Goal: Information Seeking & Learning: Learn about a topic

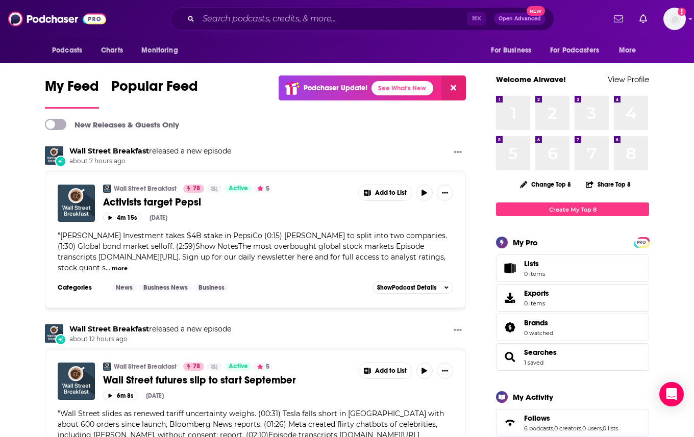
click at [416, 28] on div "⌘ K Open Advanced New" at bounding box center [362, 18] width 384 height 23
click at [416, 27] on div "⌘ K Open Advanced New" at bounding box center [362, 18] width 384 height 23
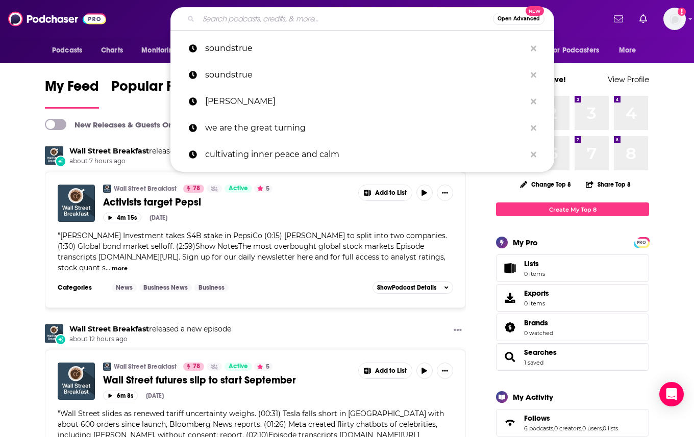
click at [393, 20] on input "Search podcasts, credits, & more..." at bounding box center [345, 19] width 294 height 16
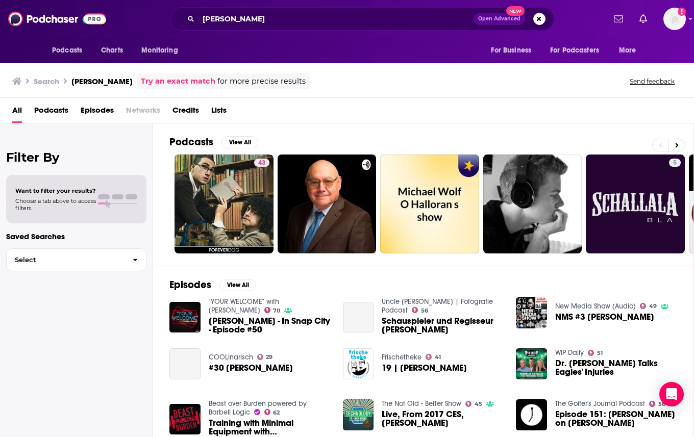
click at [323, 85] on div "Search [PERSON_NAME] Try an exact match for more precise results Send feedback" at bounding box center [344, 81] width 665 height 16
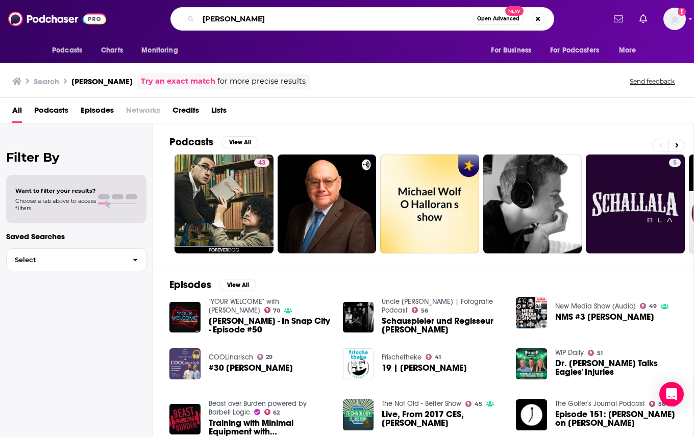
drag, startPoint x: 257, startPoint y: 21, endPoint x: 185, endPoint y: -5, distance: 76.5
click at [185, 0] on html "Podcasts Charts Monitoring [PERSON_NAME] Open Advanced New For Business For Pod…" at bounding box center [347, 218] width 694 height 437
type input "inside [PERSON_NAME] head"
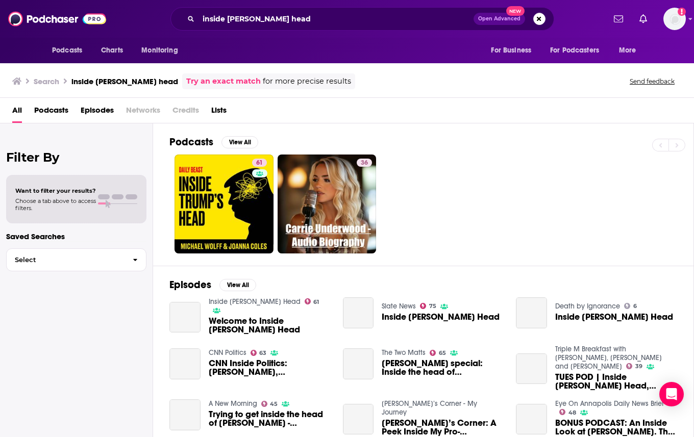
click at [238, 205] on link "61" at bounding box center [223, 204] width 99 height 99
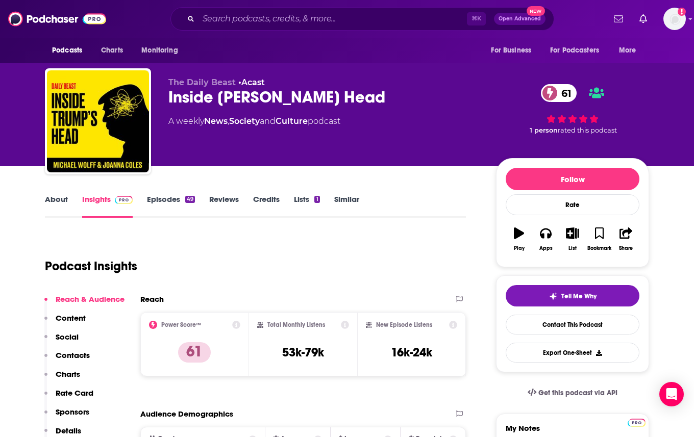
click at [302, 248] on div "Podcast Insights" at bounding box center [251, 260] width 413 height 52
click at [194, 265] on div "Podcast Insights" at bounding box center [251, 260] width 413 height 52
click at [305, 23] on input "Search podcasts, credits, & more..." at bounding box center [332, 19] width 268 height 16
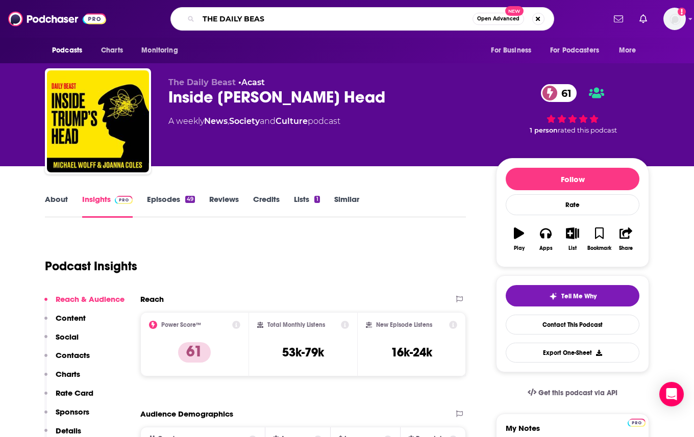
type input "THE DAILY BEAST"
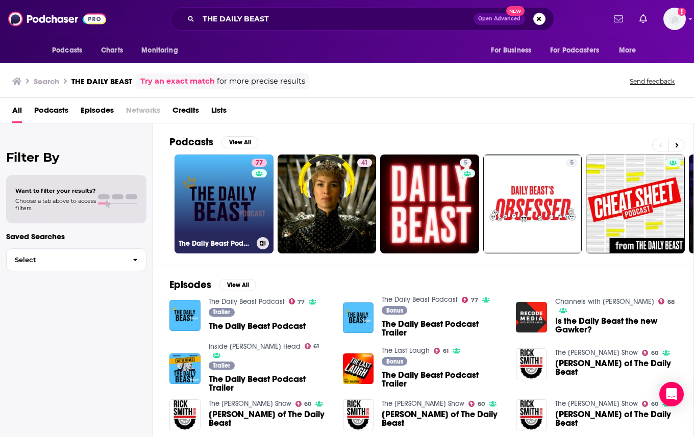
click at [240, 190] on link "77 The Daily Beast Podcast" at bounding box center [223, 204] width 99 height 99
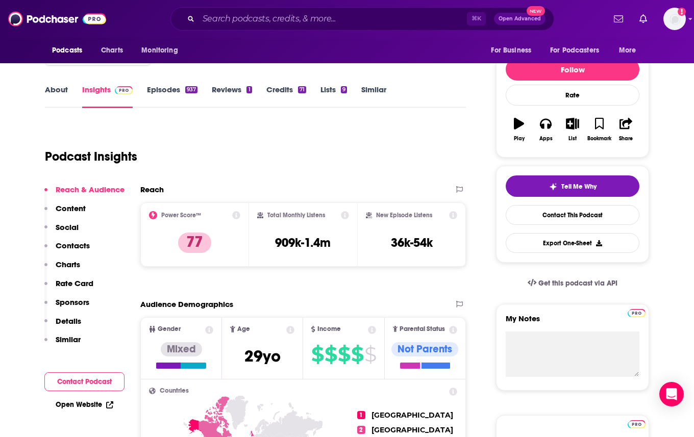
scroll to position [112, 0]
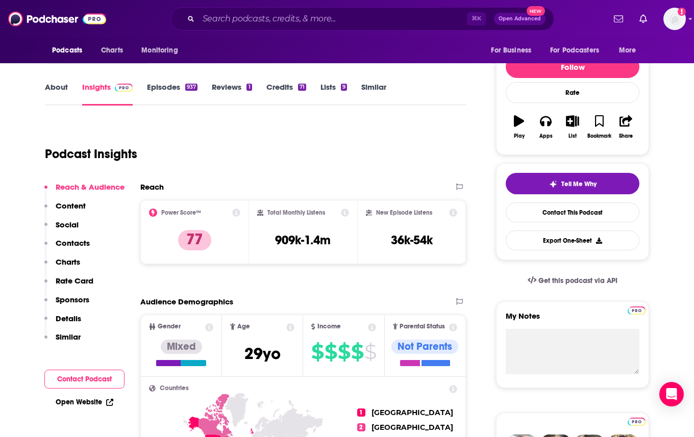
click at [171, 188] on div "Reach" at bounding box center [292, 187] width 305 height 10
